Goal: Task Accomplishment & Management: Manage account settings

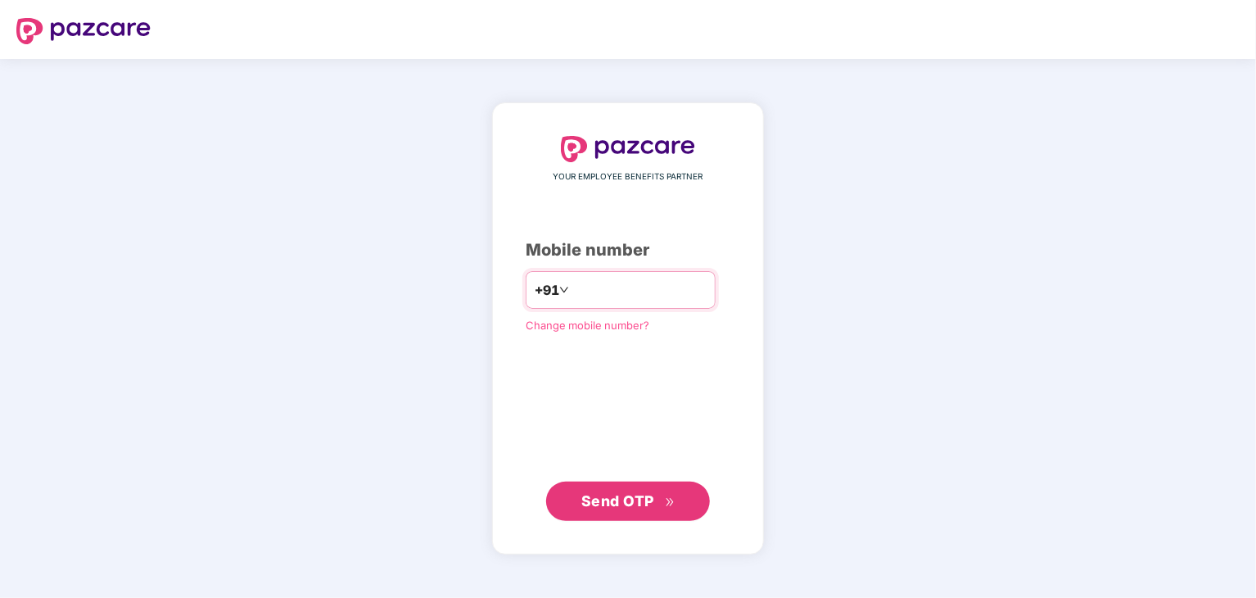
drag, startPoint x: 650, startPoint y: 291, endPoint x: 555, endPoint y: 289, distance: 95.0
click at [572, 289] on input "**********" at bounding box center [639, 290] width 134 height 26
click at [616, 296] on input "**********" at bounding box center [639, 290] width 134 height 26
click at [656, 289] on input "**********" at bounding box center [639, 290] width 134 height 26
type input "*"
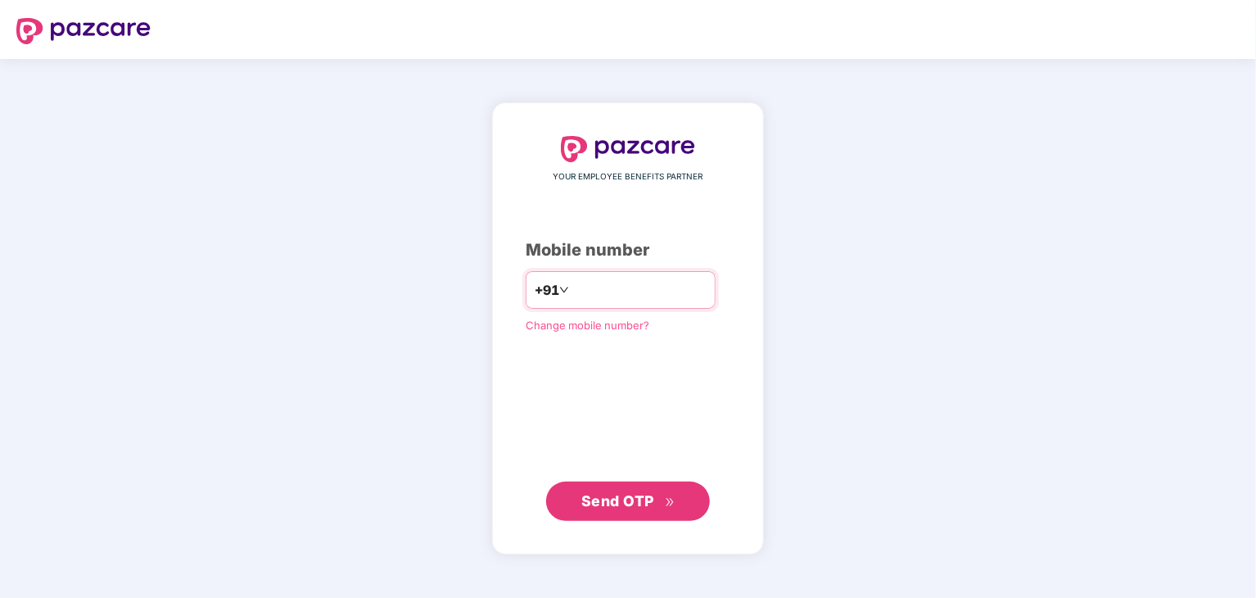
type input "**********"
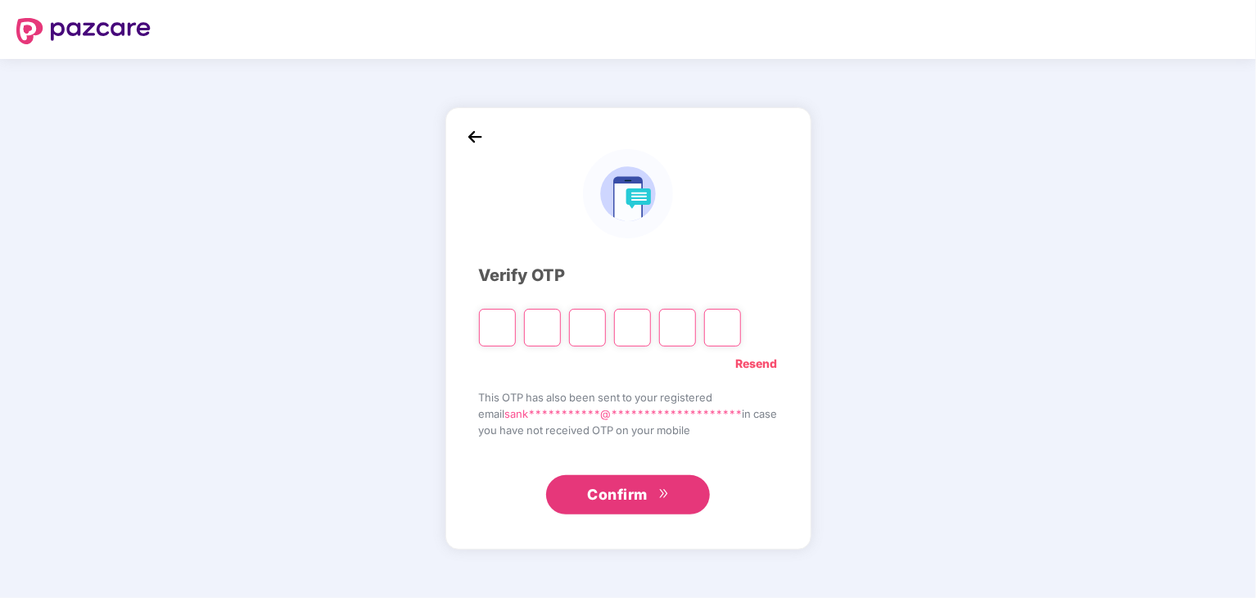
paste input "*"
type input "*"
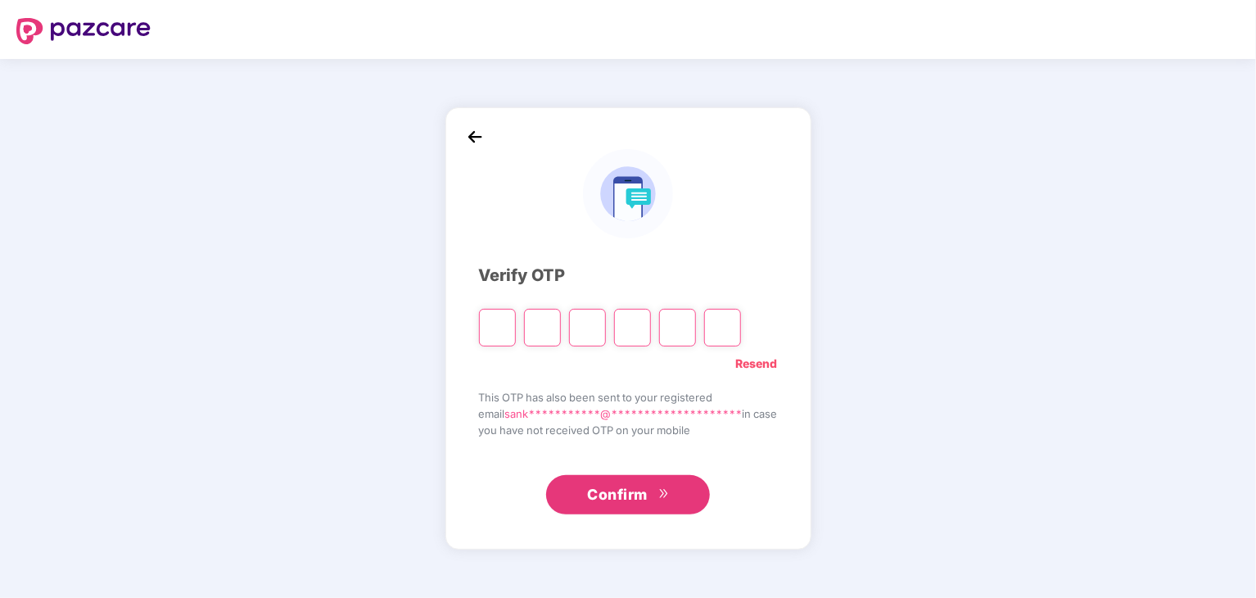
type input "*"
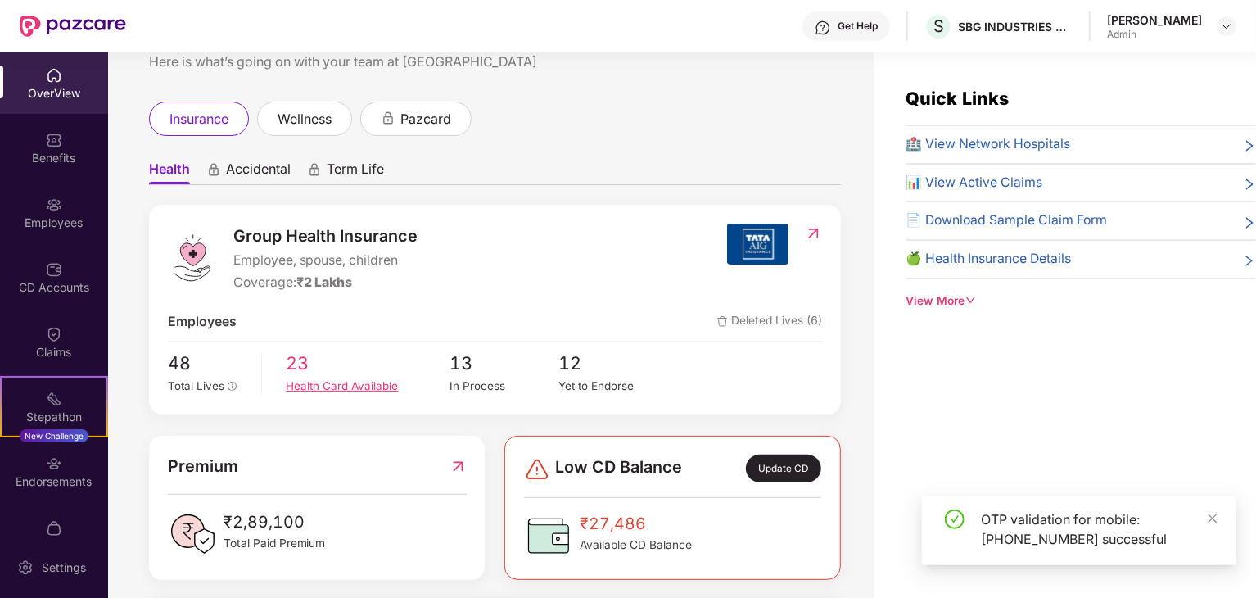
scroll to position [246, 0]
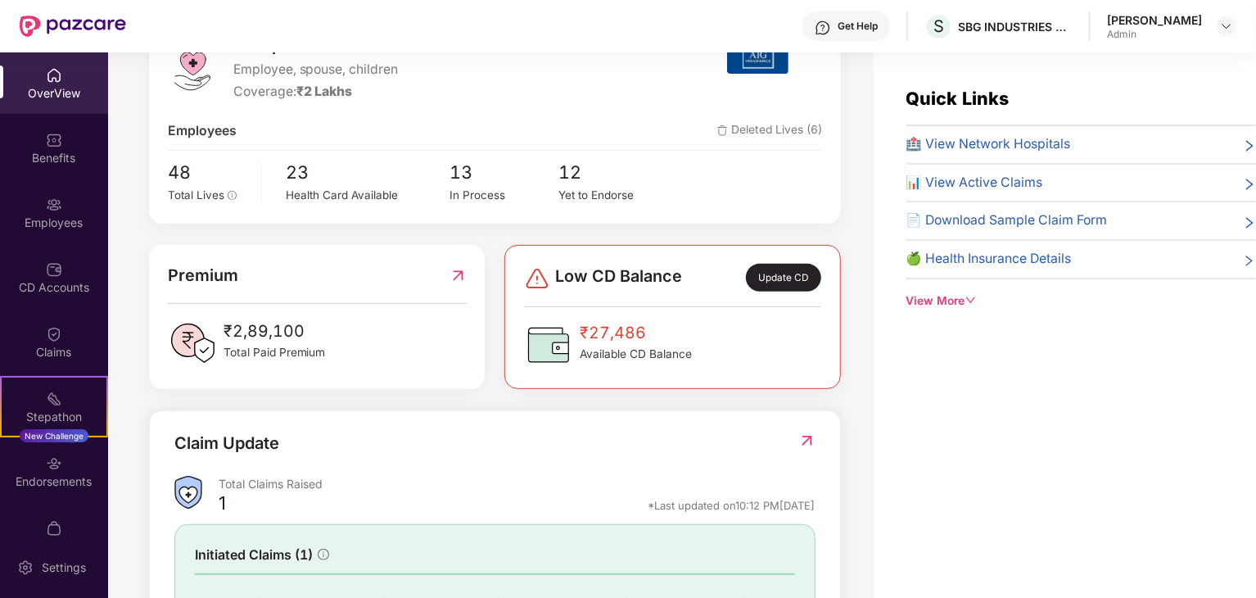
click at [1148, 30] on div "Admin" at bounding box center [1154, 34] width 95 height 13
click at [1228, 26] on img at bounding box center [1226, 26] width 13 height 13
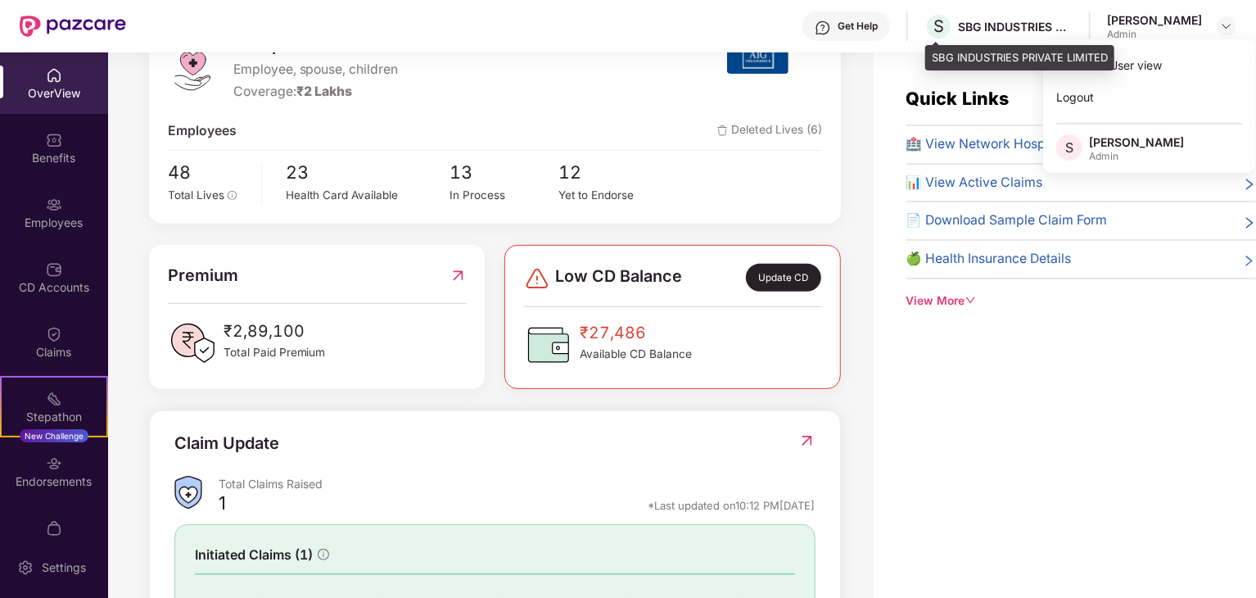
click at [964, 24] on div "SBG INDUSTRIES PRIVATE LIMITED" at bounding box center [1015, 27] width 115 height 16
click at [1017, 31] on div "SBG INDUSTRIES PRIVATE LIMITED" at bounding box center [1015, 27] width 115 height 16
click at [952, 28] on span "S" at bounding box center [938, 26] width 29 height 29
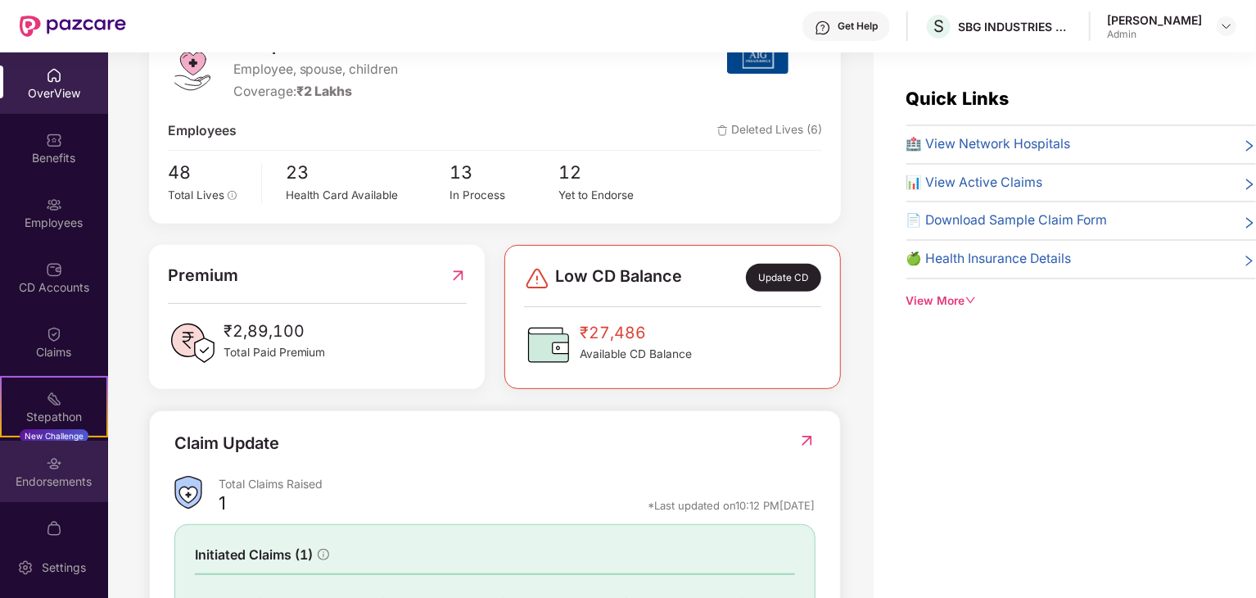
click at [51, 478] on div "Endorsements" at bounding box center [54, 481] width 108 height 16
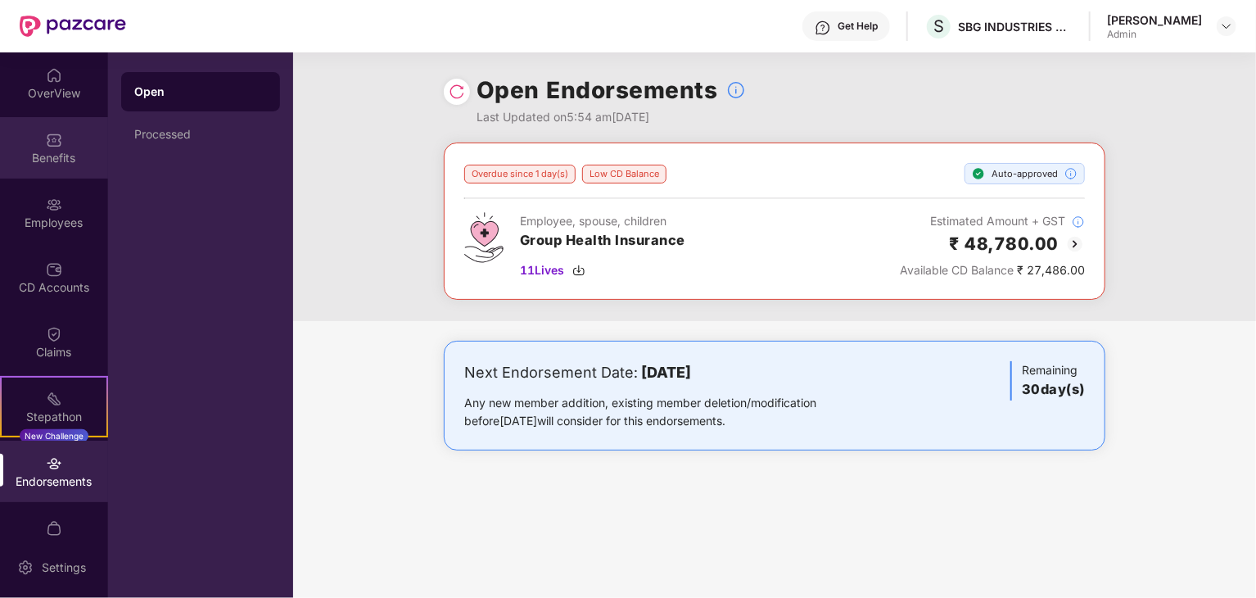
click at [61, 156] on div "Benefits" at bounding box center [54, 158] width 108 height 16
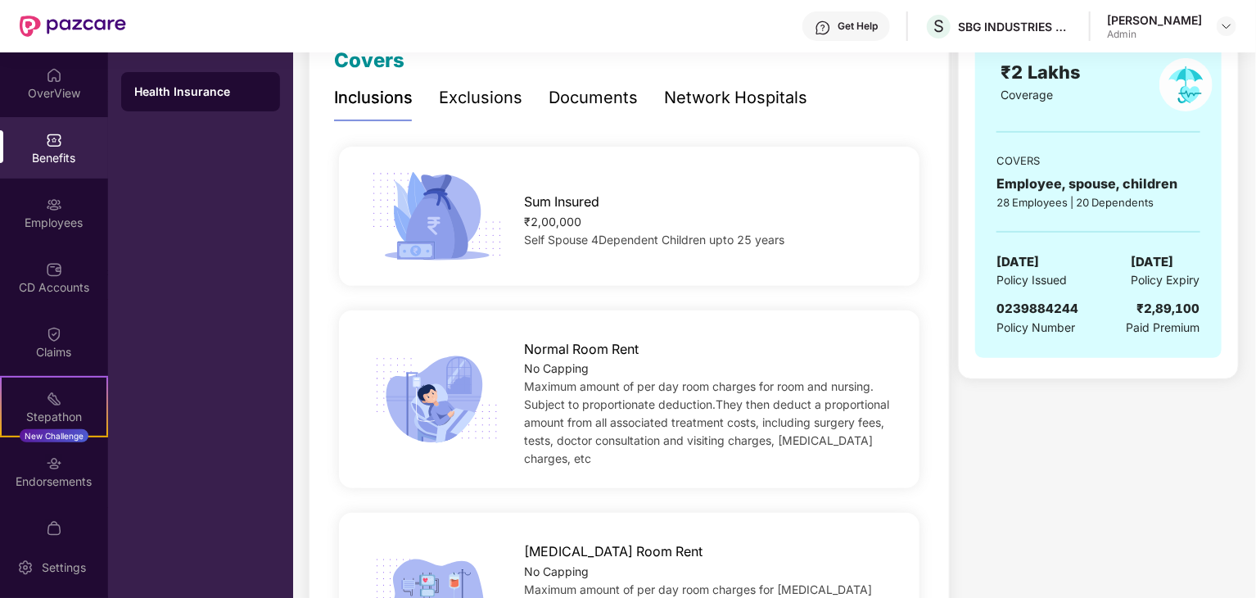
scroll to position [0, 0]
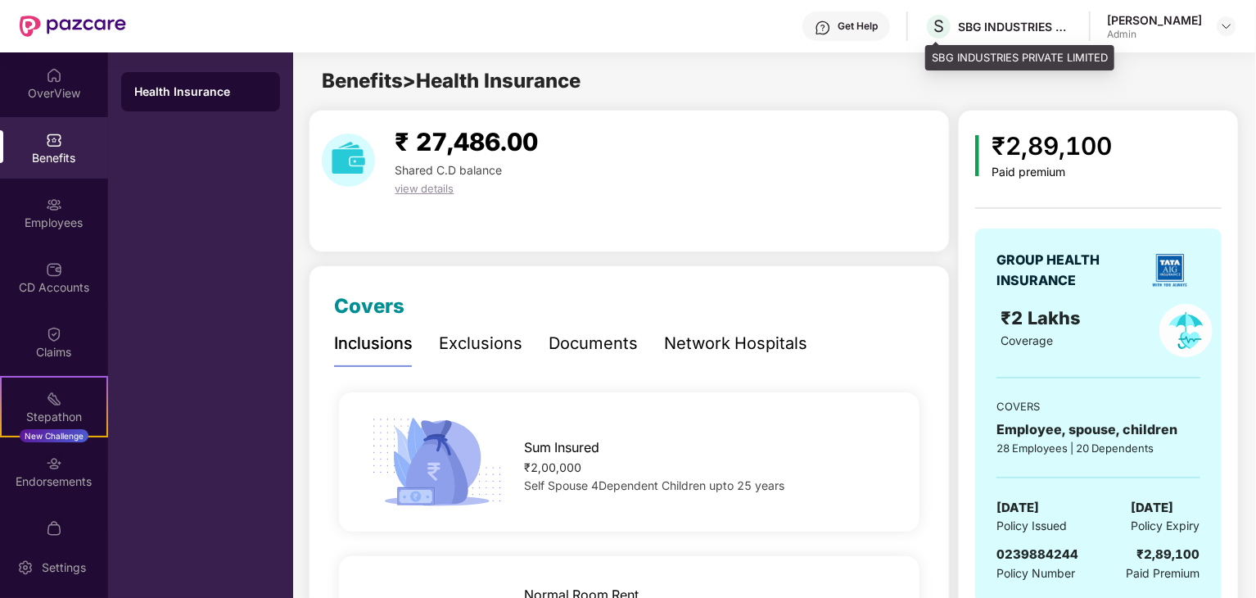
click at [1063, 37] on div "S SBG INDUSTRIES PRIVATE LIMITED" at bounding box center [998, 26] width 148 height 29
click at [1164, 31] on div "Admin" at bounding box center [1154, 34] width 95 height 13
click at [1234, 25] on div at bounding box center [1226, 26] width 20 height 20
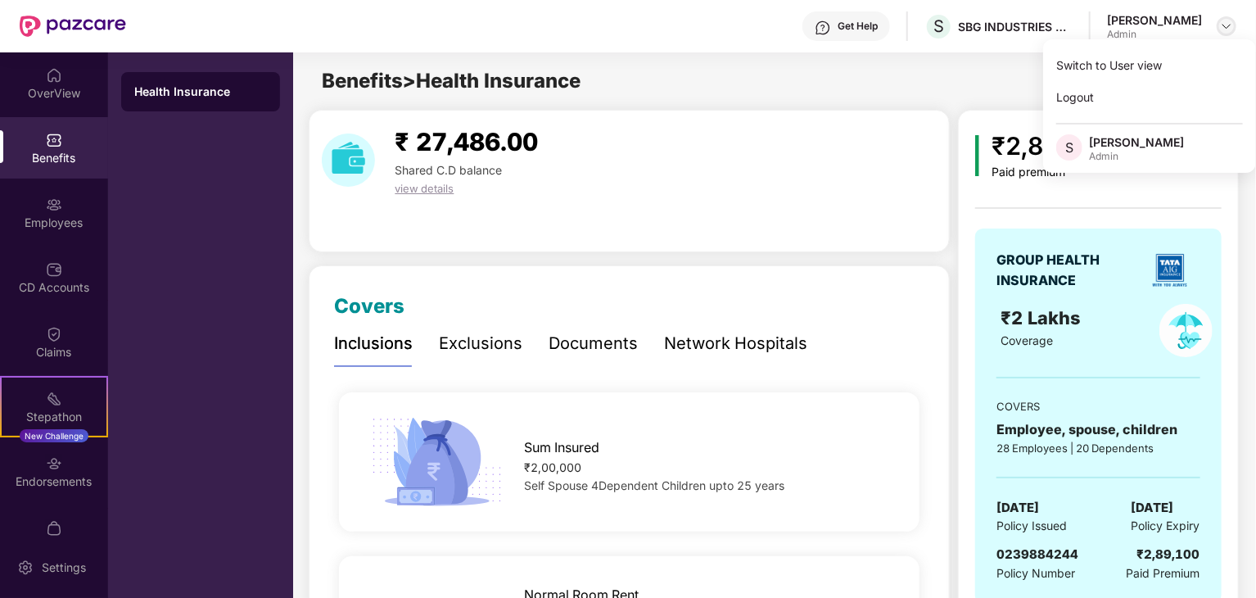
click at [1230, 25] on img at bounding box center [1226, 26] width 13 height 13
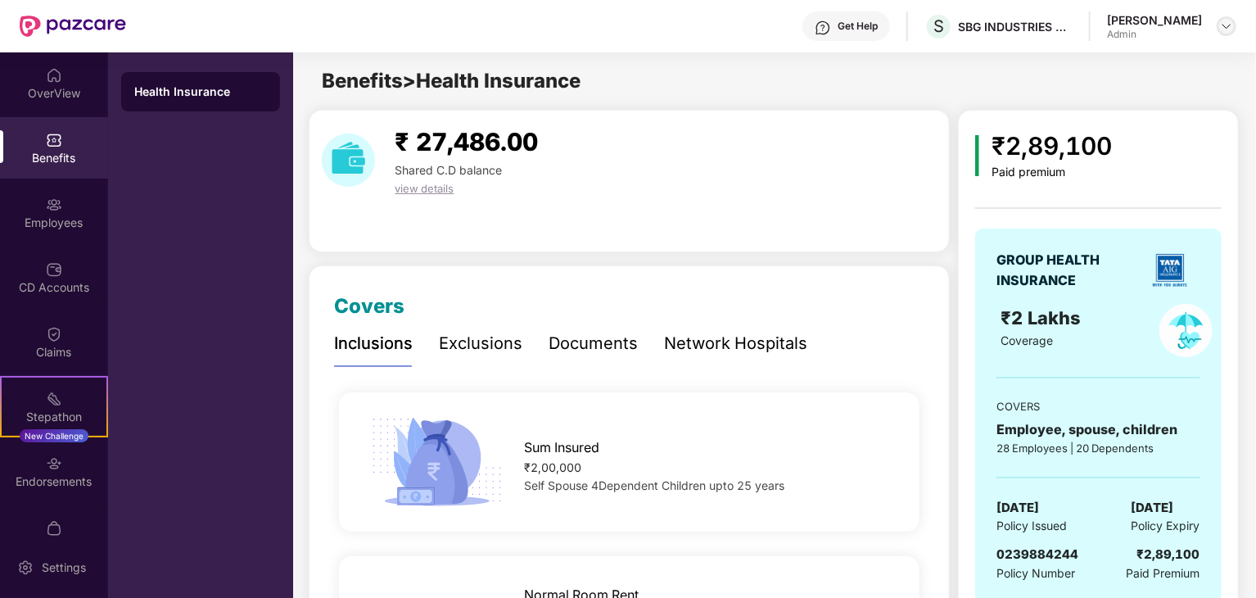
click at [1230, 25] on img at bounding box center [1226, 26] width 13 height 13
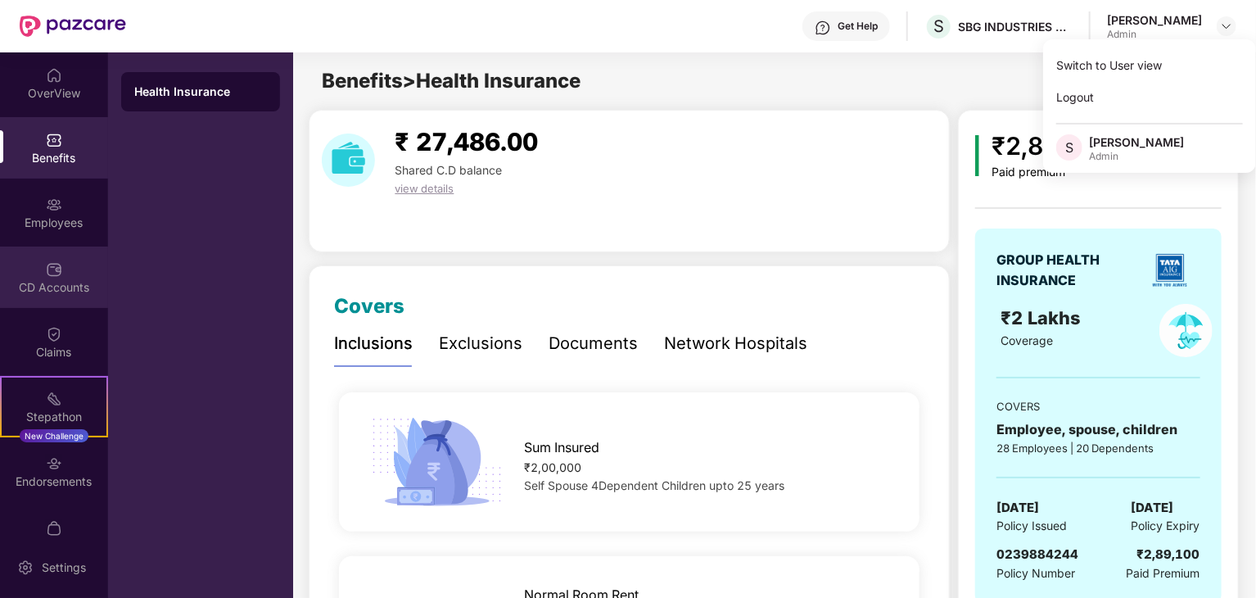
click at [61, 282] on div "CD Accounts" at bounding box center [54, 287] width 108 height 16
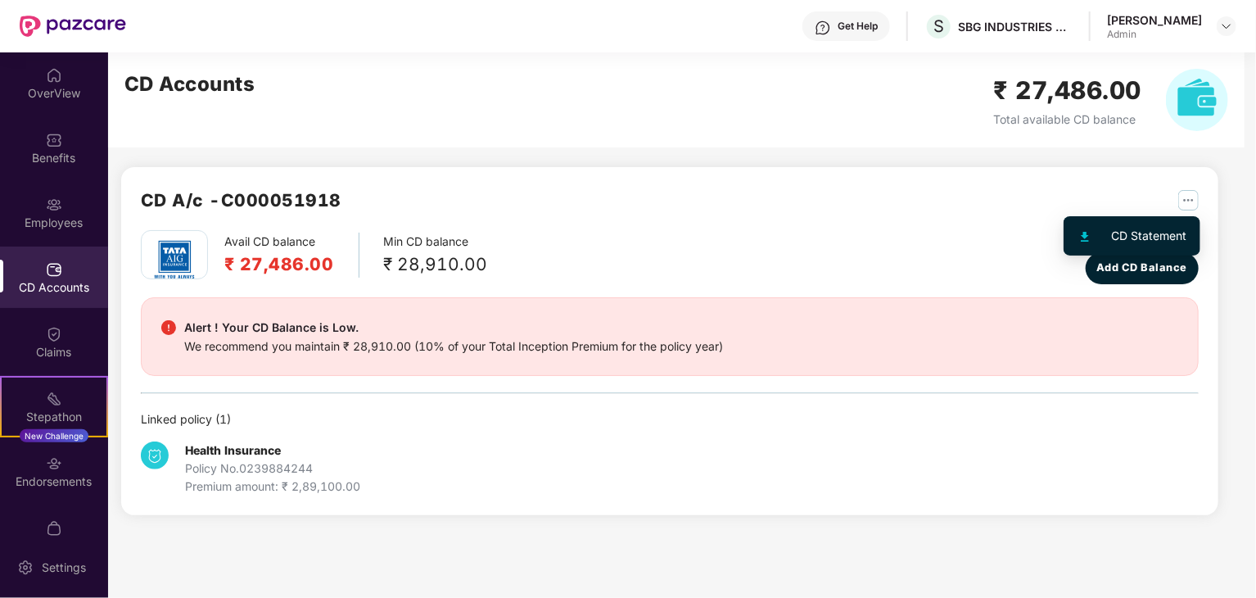
click at [1179, 197] on img "button" at bounding box center [1188, 200] width 20 height 20
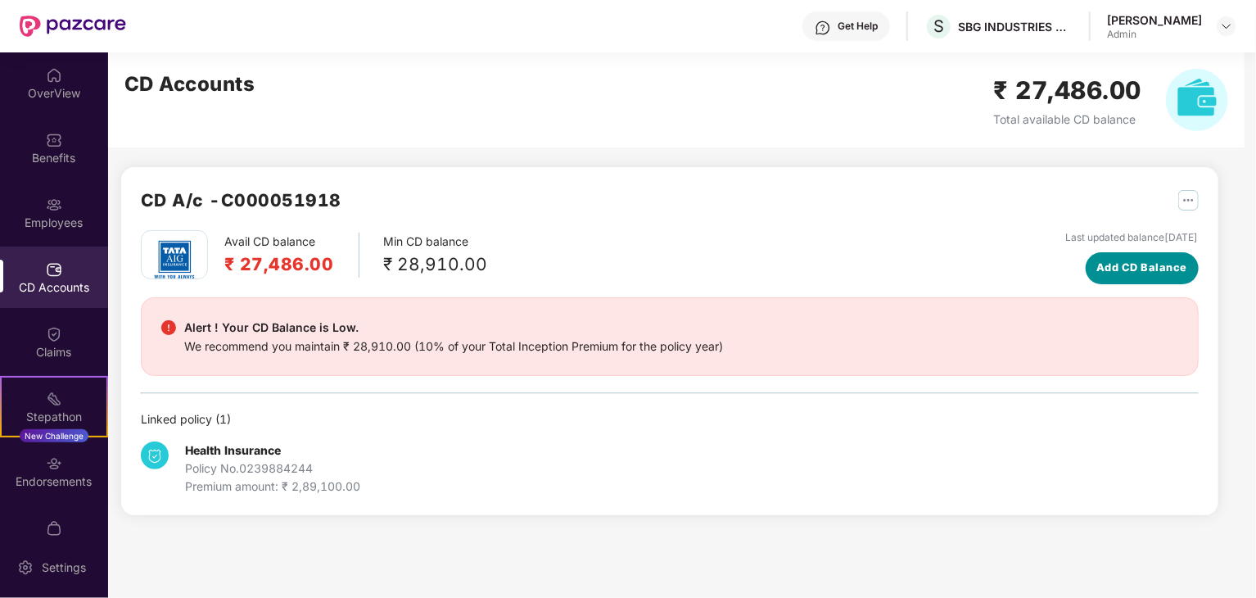
click at [1138, 266] on span "Add CD Balance" at bounding box center [1141, 267] width 91 height 16
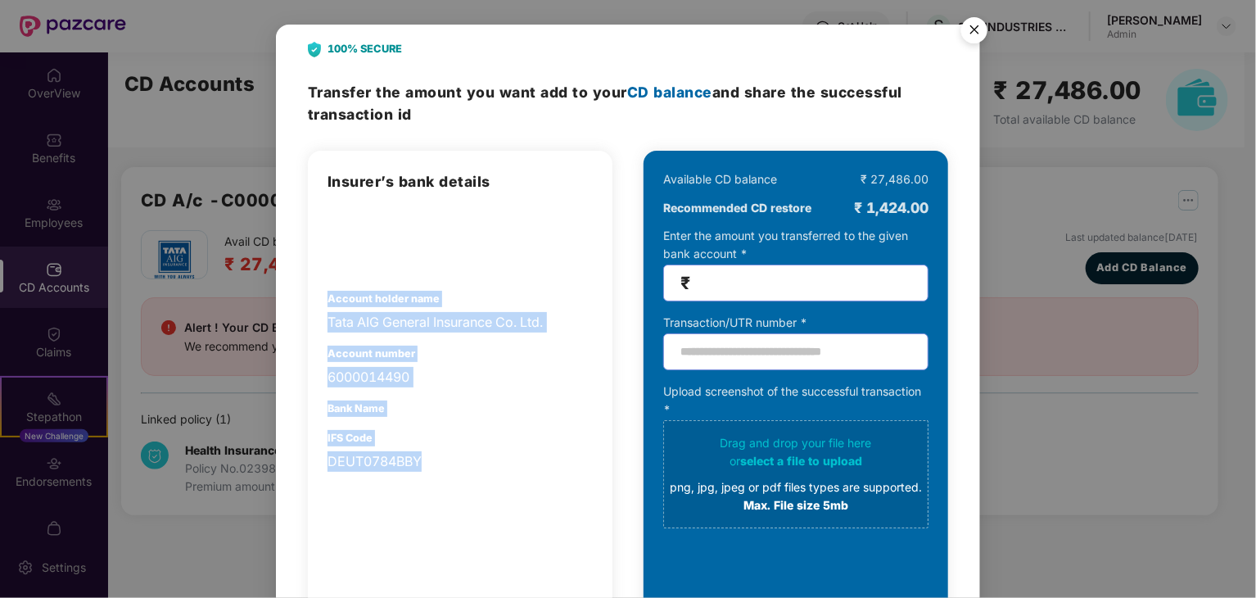
drag, startPoint x: 327, startPoint y: 294, endPoint x: 433, endPoint y: 453, distance: 190.7
click at [433, 453] on div "Insurer’s bank details Account holder name Tata AIG General Insurance Co. Ltd. …" at bounding box center [459, 320] width 265 height 301
click at [471, 454] on div "DEUT0784BBY" at bounding box center [459, 461] width 265 height 20
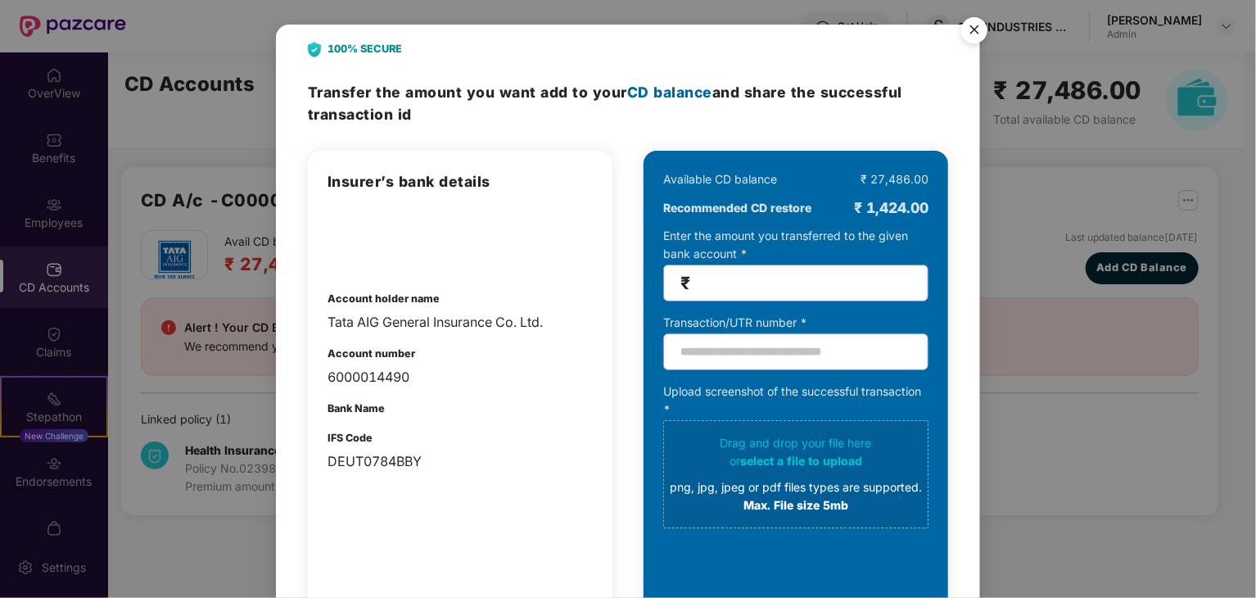
click at [1005, 79] on div "100% SECURE Transfer the amount you want add to your CD balance and share the s…" at bounding box center [628, 299] width 1256 height 598
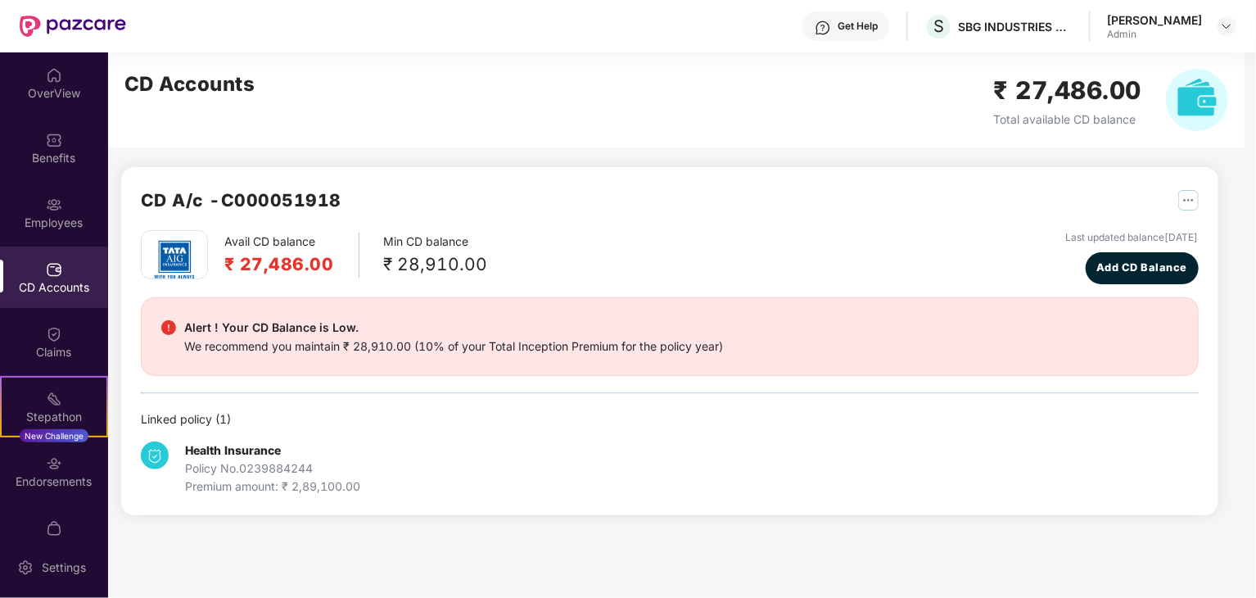
click at [1192, 203] on img "button" at bounding box center [1188, 200] width 20 height 20
click at [1103, 268] on span "Add CD Balance" at bounding box center [1141, 267] width 91 height 16
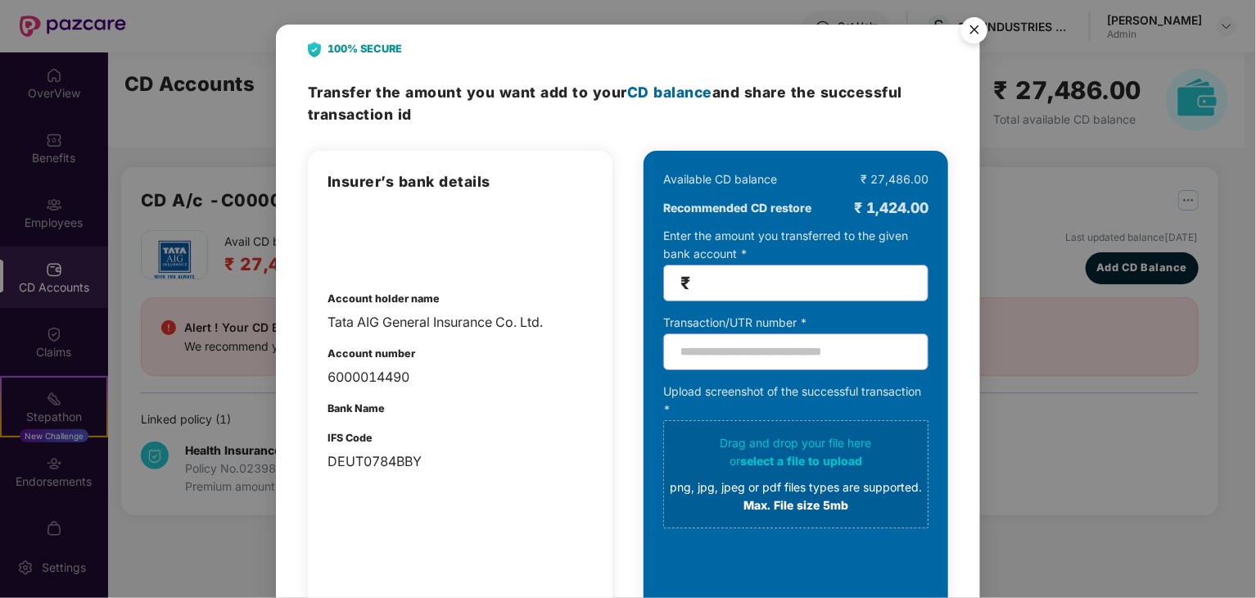
drag, startPoint x: 60, startPoint y: 27, endPoint x: 337, endPoint y: 309, distance: 395.3
click at [347, 442] on div "100% SECURE Transfer the amount you want add to your CD balance and share the s…" at bounding box center [628, 299] width 1256 height 598
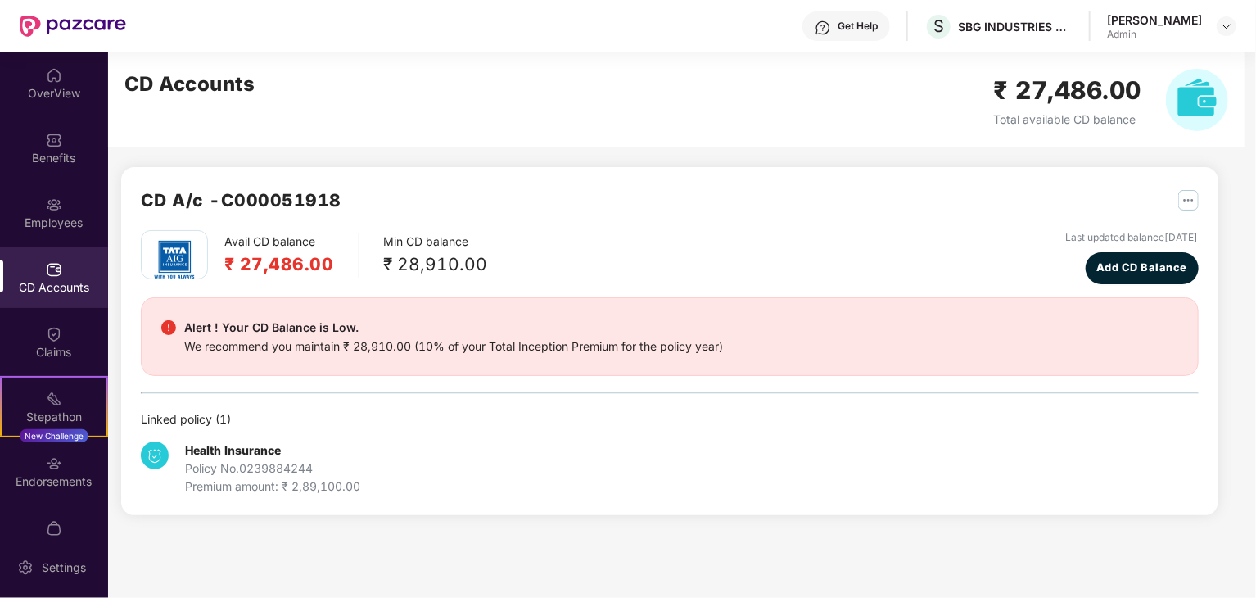
click at [1182, 205] on img "button" at bounding box center [1188, 200] width 20 height 20
click at [1040, 217] on div "CD A/c - C000051918" at bounding box center [670, 208] width 1058 height 43
click at [1066, 240] on div "Last updated balance 18 Sept 2025" at bounding box center [1132, 238] width 133 height 16
click at [1098, 263] on span "Add CD Balance" at bounding box center [1141, 267] width 91 height 16
